Goal: Information Seeking & Learning: Learn about a topic

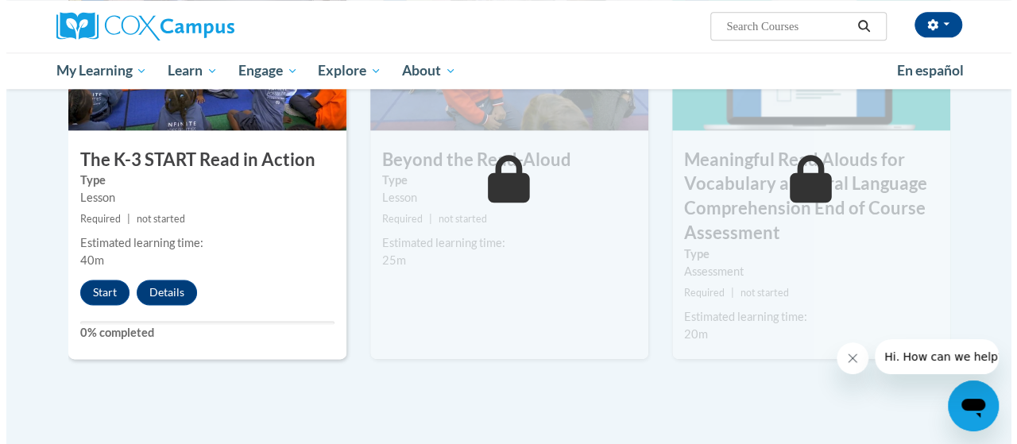
scroll to position [932, 0]
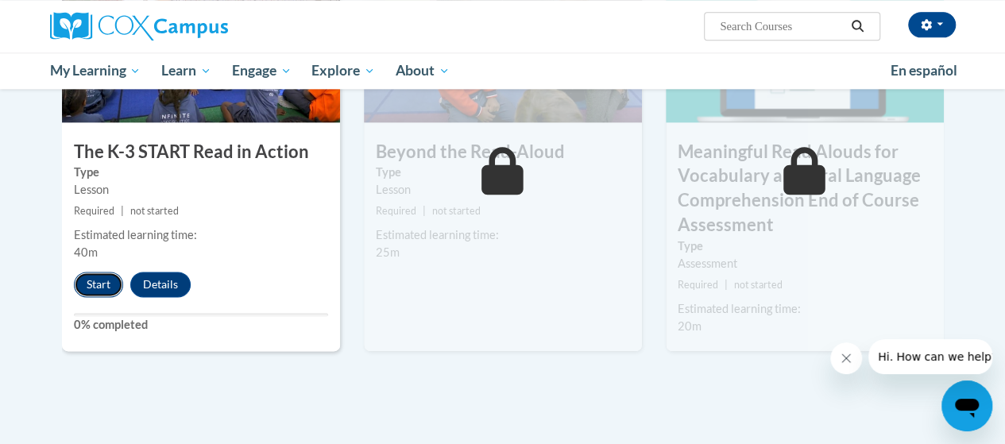
click at [91, 279] on button "Start" at bounding box center [98, 284] width 49 height 25
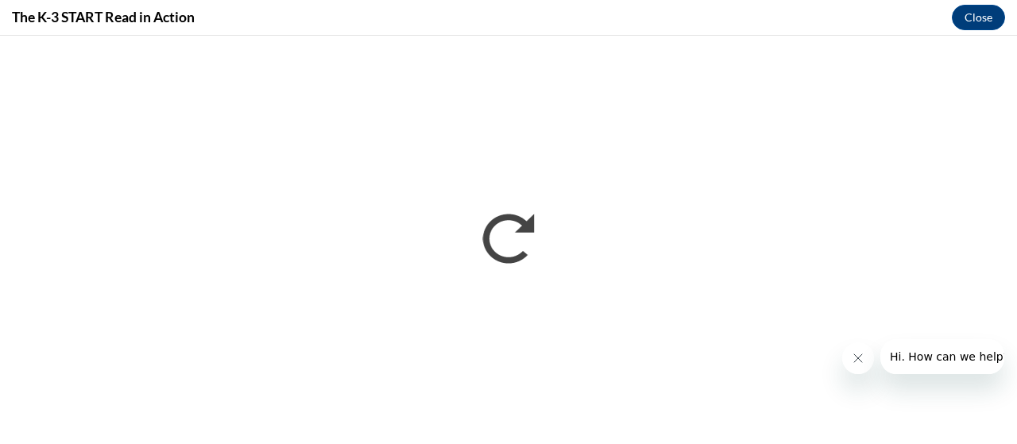
scroll to position [0, 0]
